Goal: Check status: Check status

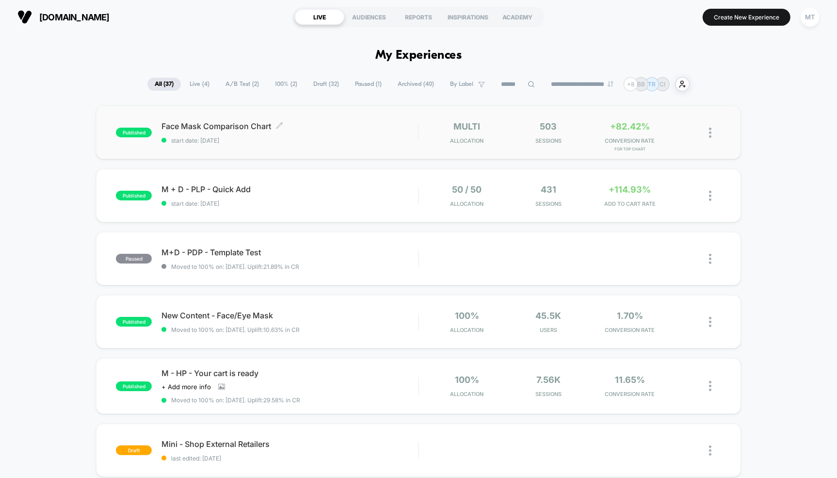
click at [210, 127] on span "Face Mask Comparison Chart Click to edit experience details" at bounding box center [289, 126] width 257 height 10
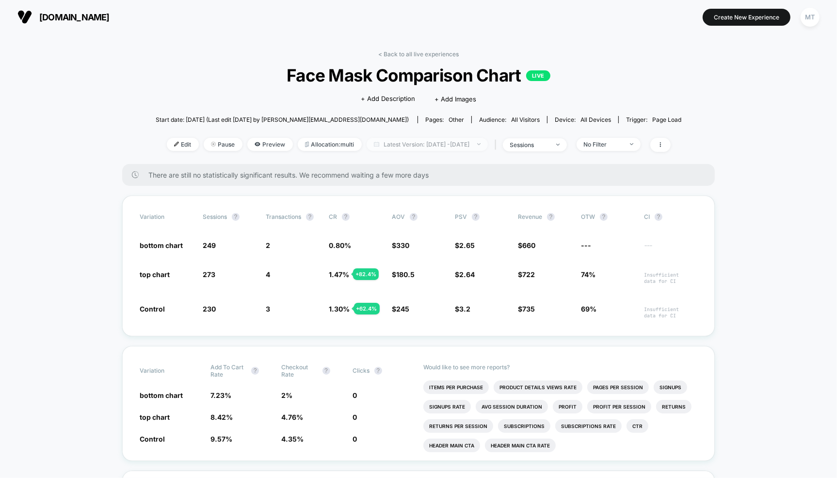
click at [386, 145] on span "Latest Version: [DATE] - [DATE]" at bounding box center [427, 144] width 121 height 13
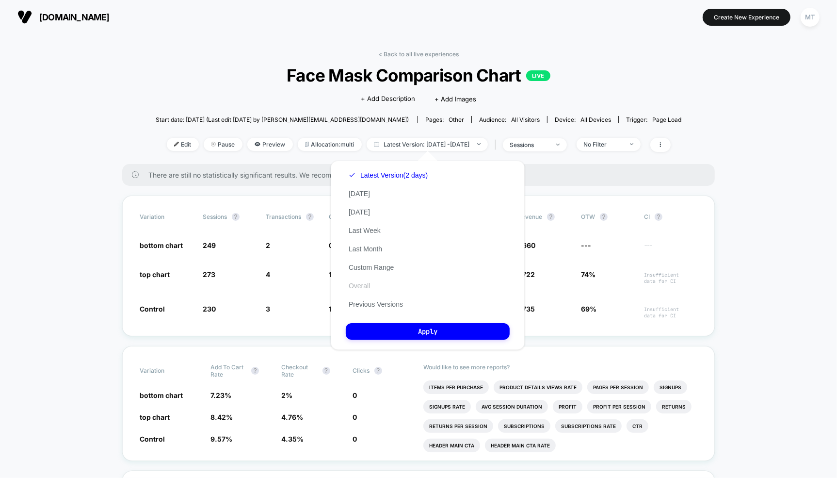
click at [361, 288] on button "Overall" at bounding box center [359, 285] width 27 height 9
click at [421, 331] on button "Apply" at bounding box center [428, 331] width 164 height 16
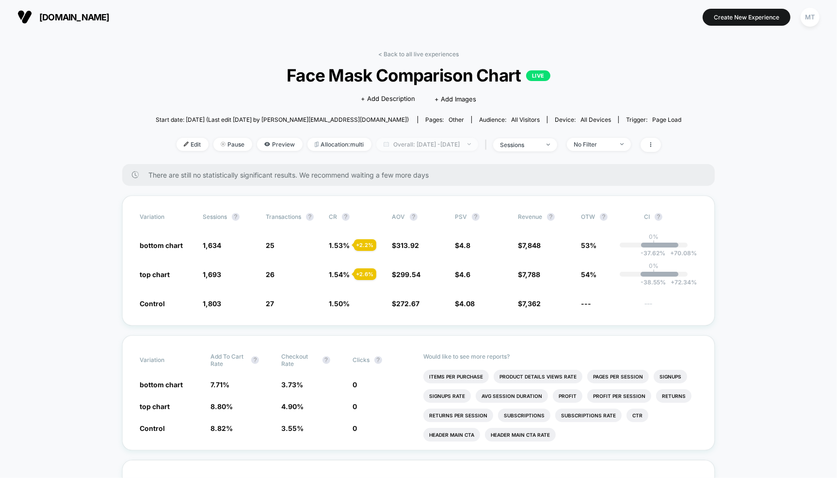
click at [415, 138] on span "Overall: [DATE] - [DATE]" at bounding box center [427, 144] width 102 height 13
select select "*"
select select "****"
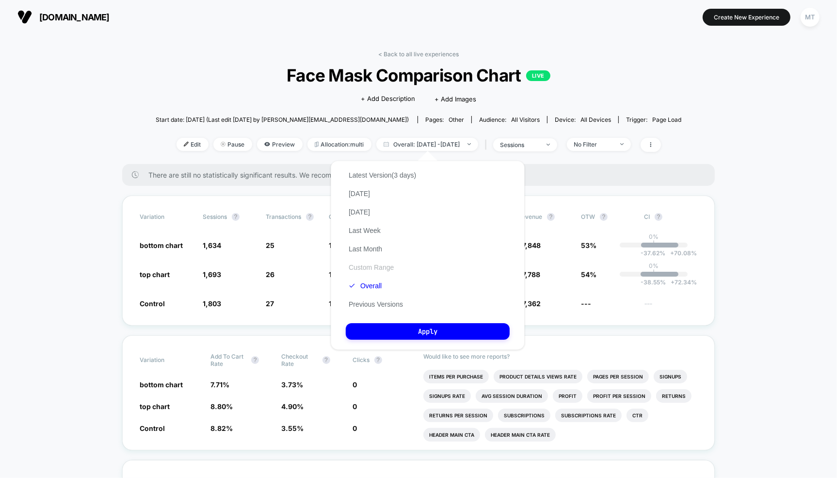
click at [378, 266] on button "Custom Range" at bounding box center [371, 267] width 51 height 9
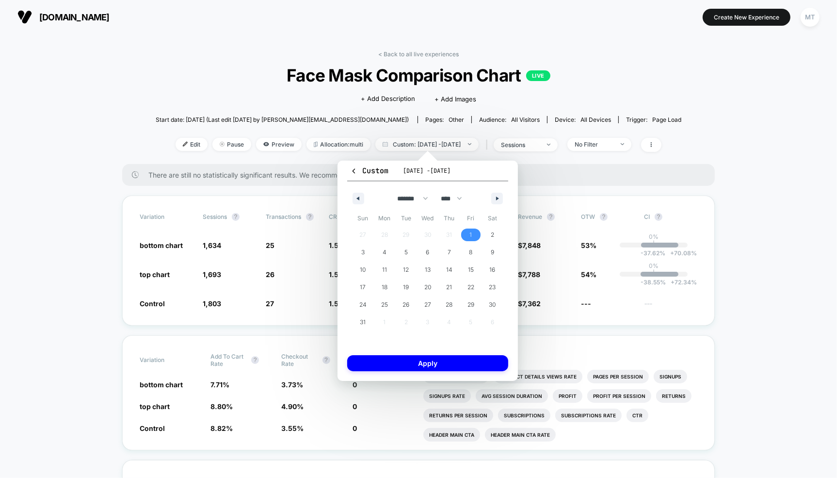
click at [473, 231] on span "1" at bounding box center [471, 234] width 22 height 13
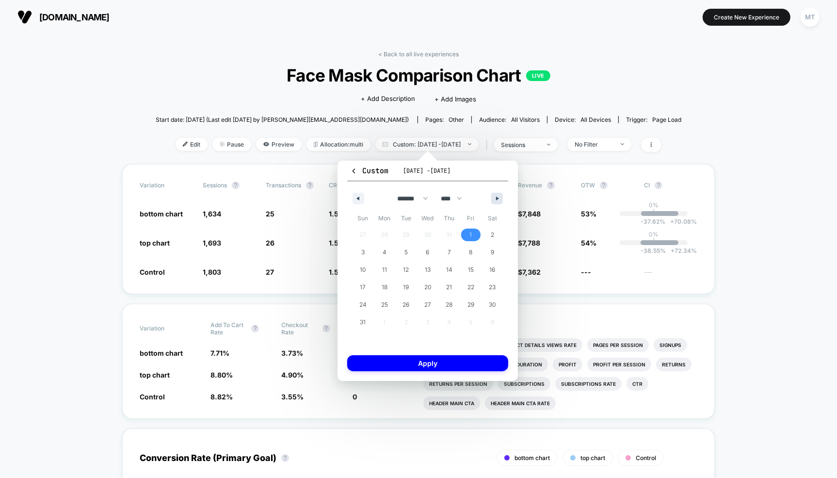
click at [497, 196] on icon "button" at bounding box center [498, 198] width 5 height 4
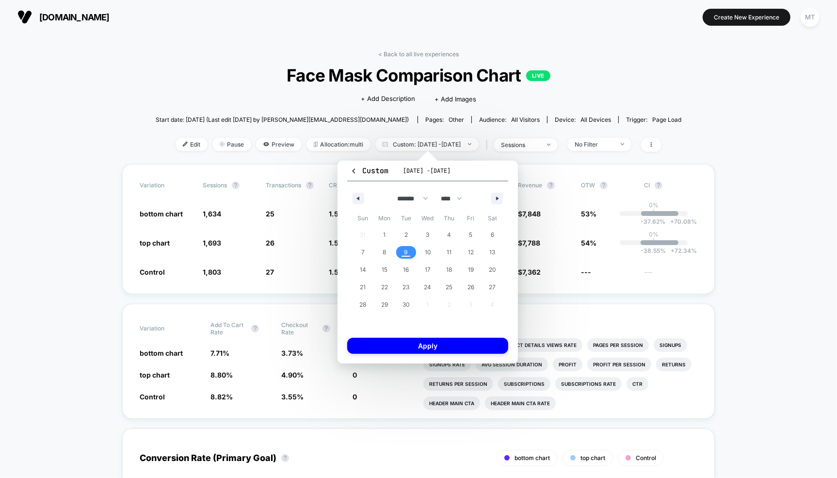
click at [409, 254] on span "9" at bounding box center [406, 252] width 22 height 13
select select "*"
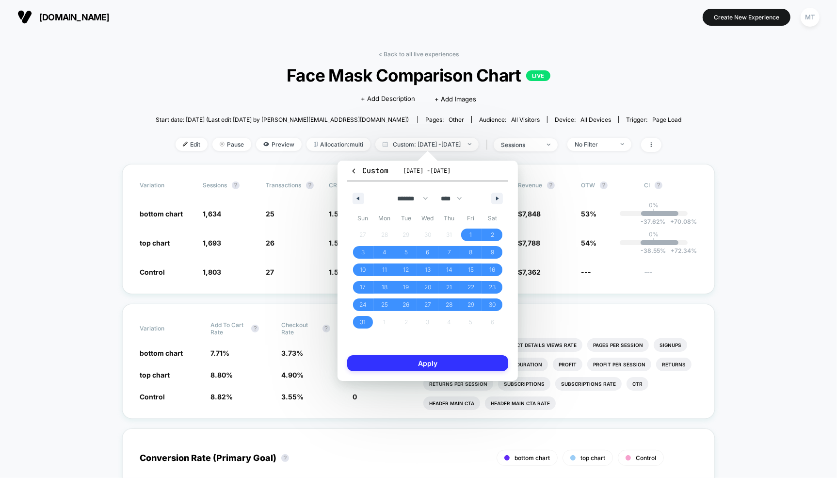
click at [433, 357] on button "Apply" at bounding box center [427, 363] width 161 height 16
